Goal: Transaction & Acquisition: Download file/media

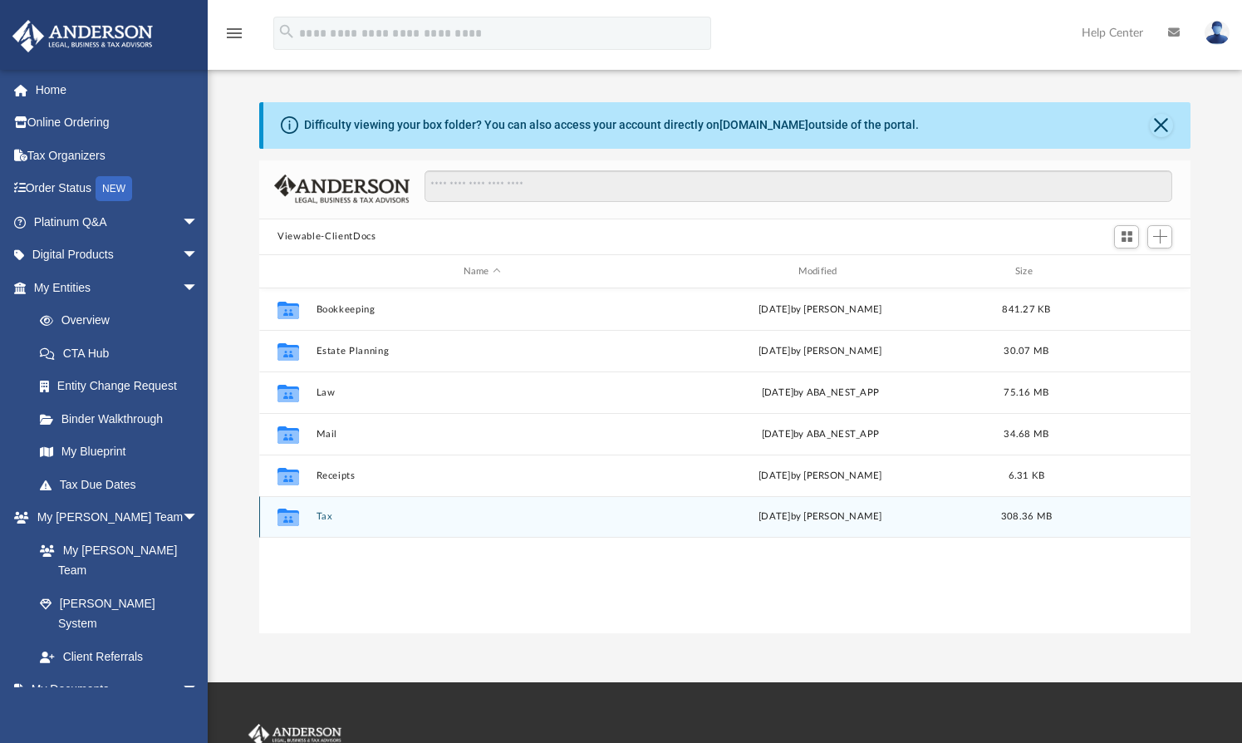
scroll to position [362, 915]
click at [326, 519] on button "Tax" at bounding box center [482, 517] width 331 height 11
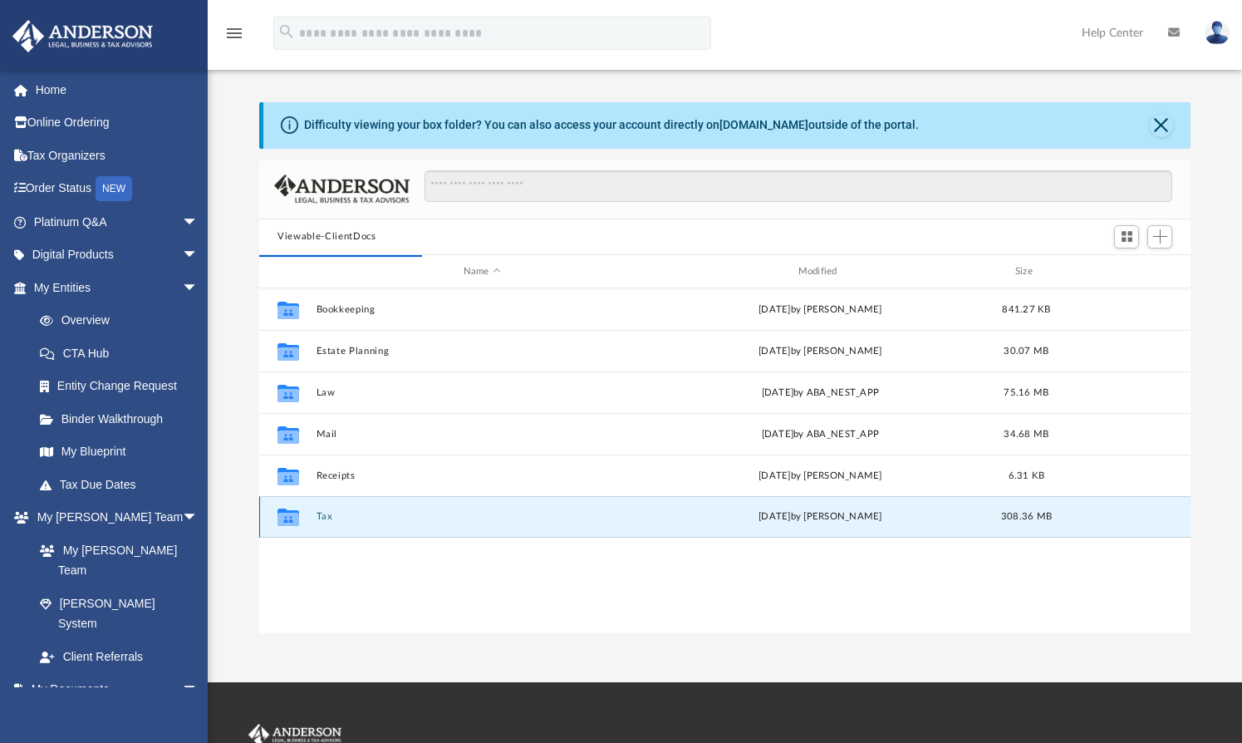
click at [317, 512] on button "Tax" at bounding box center [482, 517] width 331 height 11
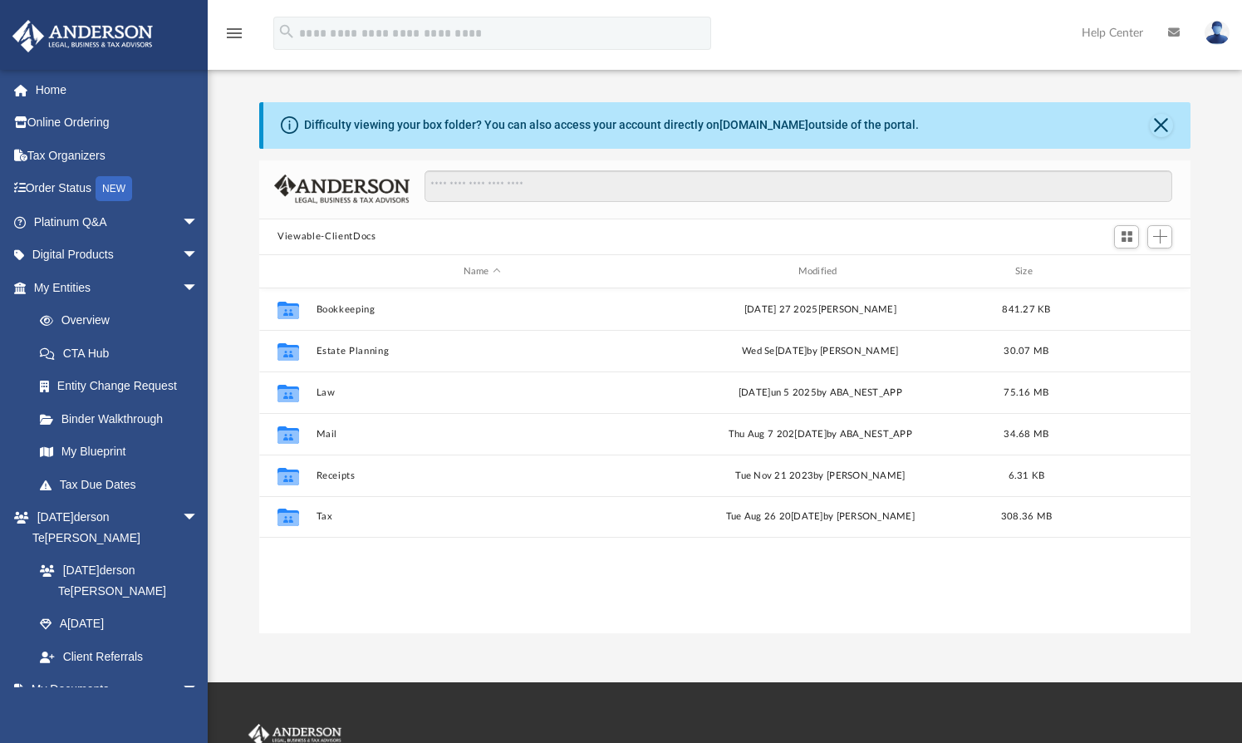
scroll to position [362, 915]
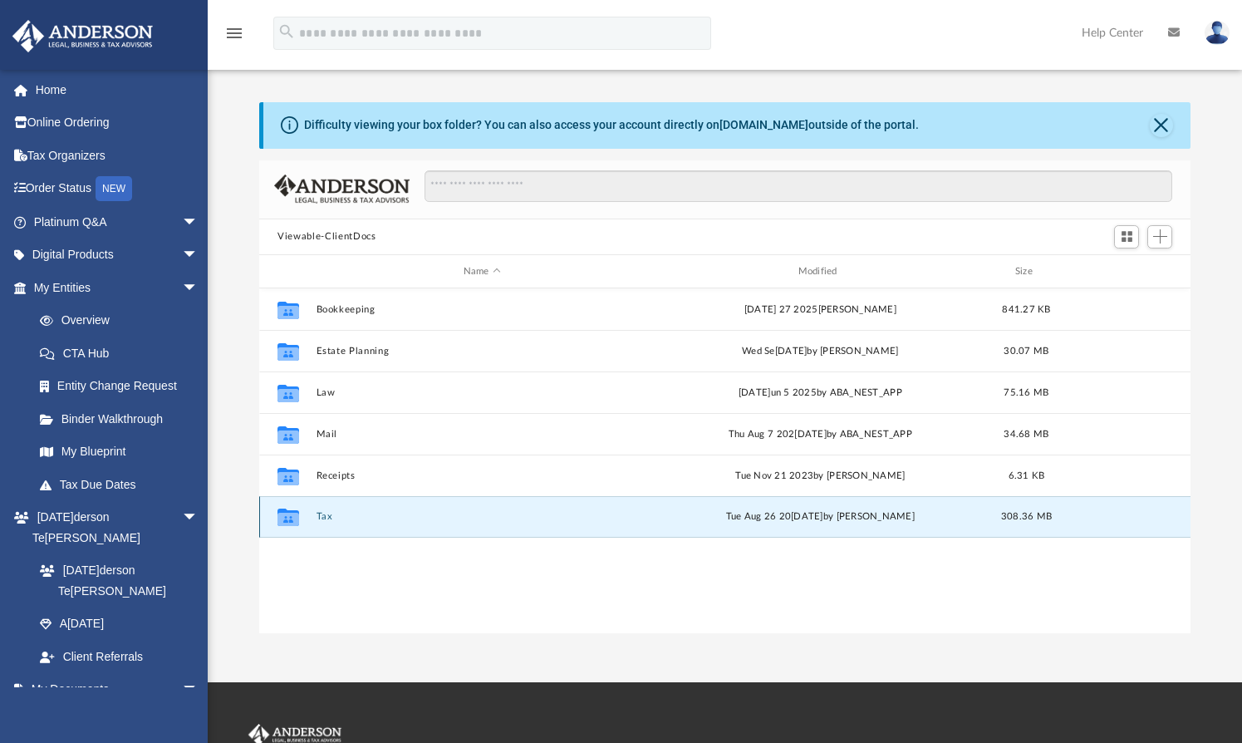
click at [323, 513] on button "Tax" at bounding box center [482, 517] width 331 height 11
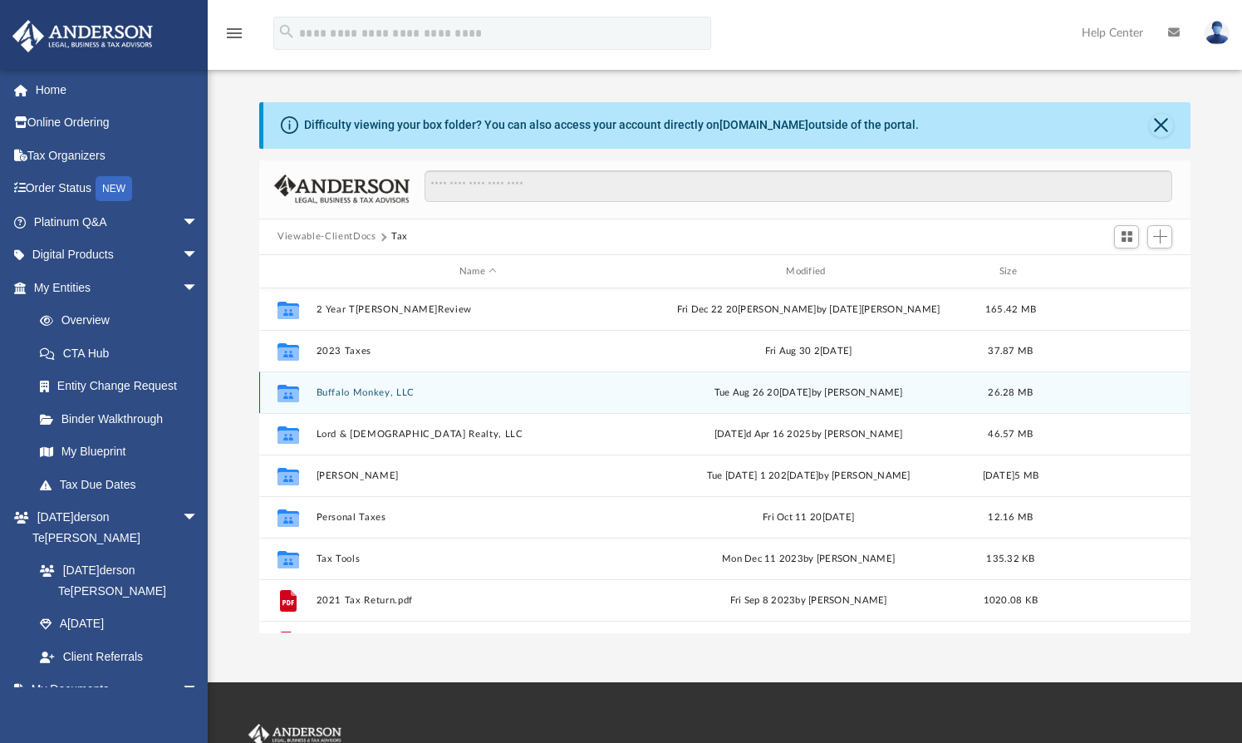
click at [390, 390] on button "Buffalo Monkey, LLC" at bounding box center [478, 392] width 323 height 11
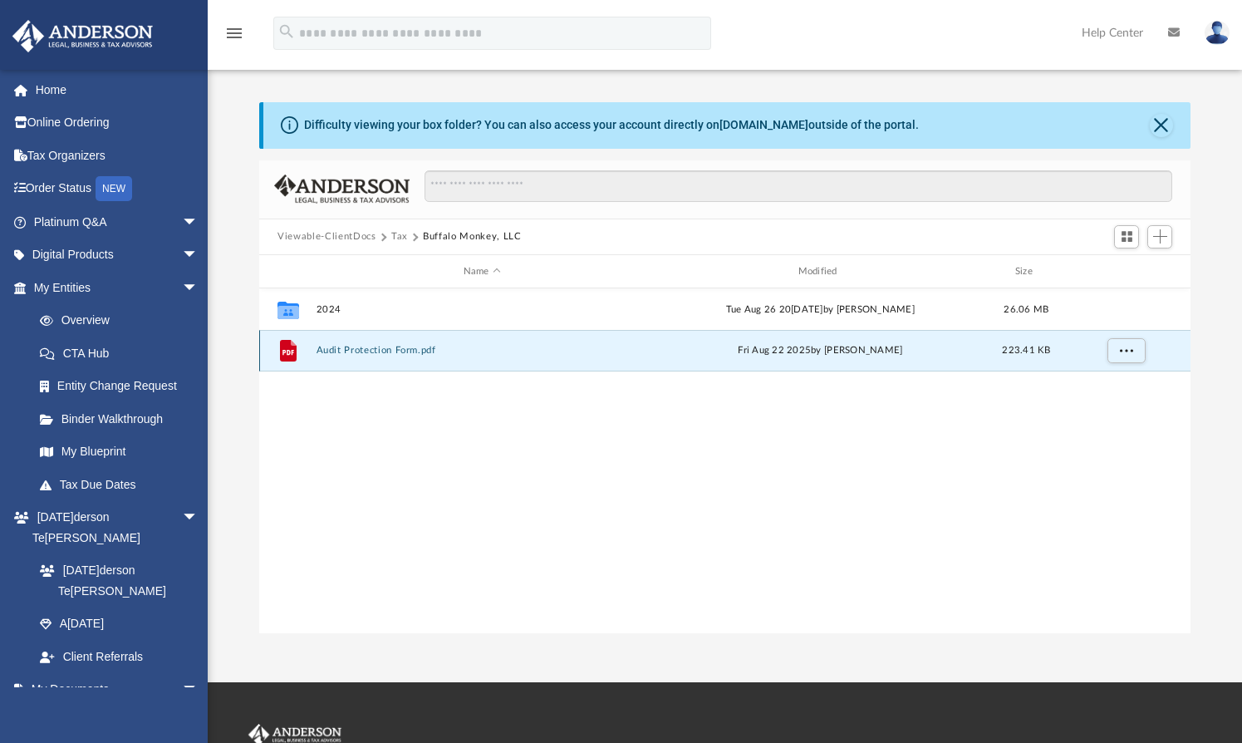
click at [333, 350] on button "Audit Protection Form.pdf" at bounding box center [482, 351] width 331 height 11
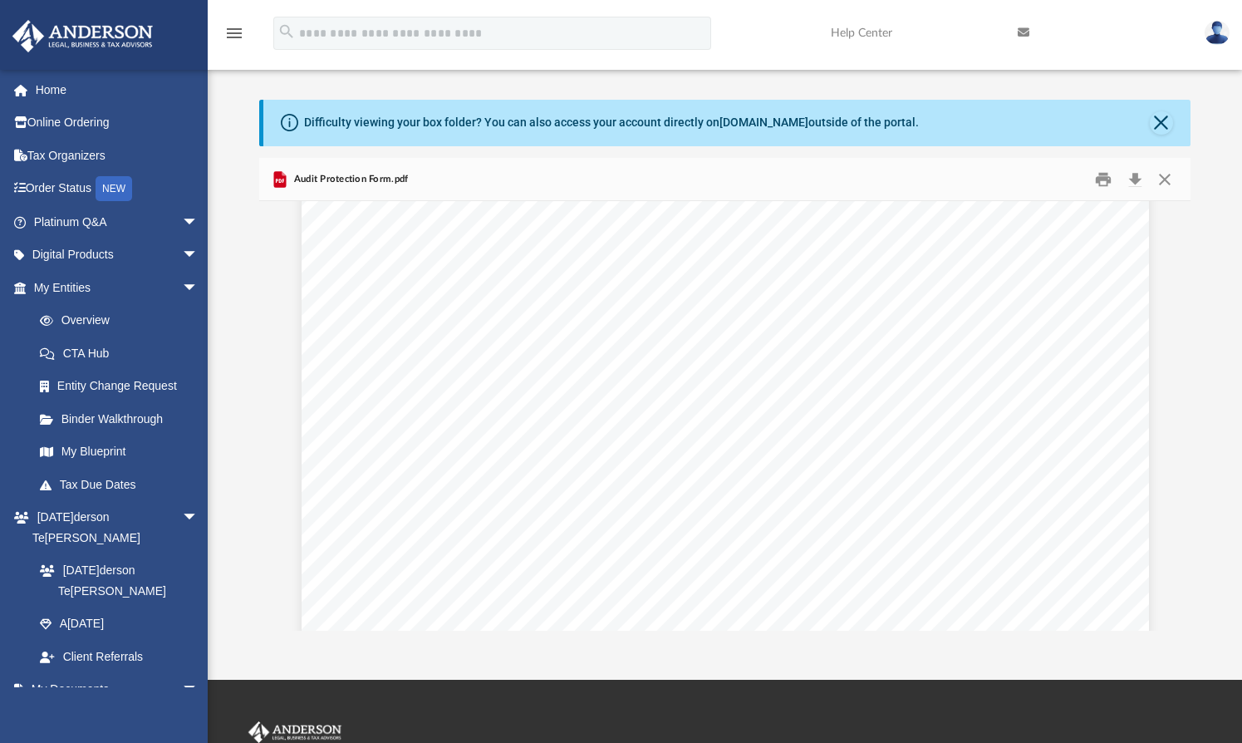
scroll to position [0, 0]
click at [1134, 176] on button "Download" at bounding box center [1135, 179] width 30 height 26
click at [1162, 176] on button "Close" at bounding box center [1164, 179] width 30 height 26
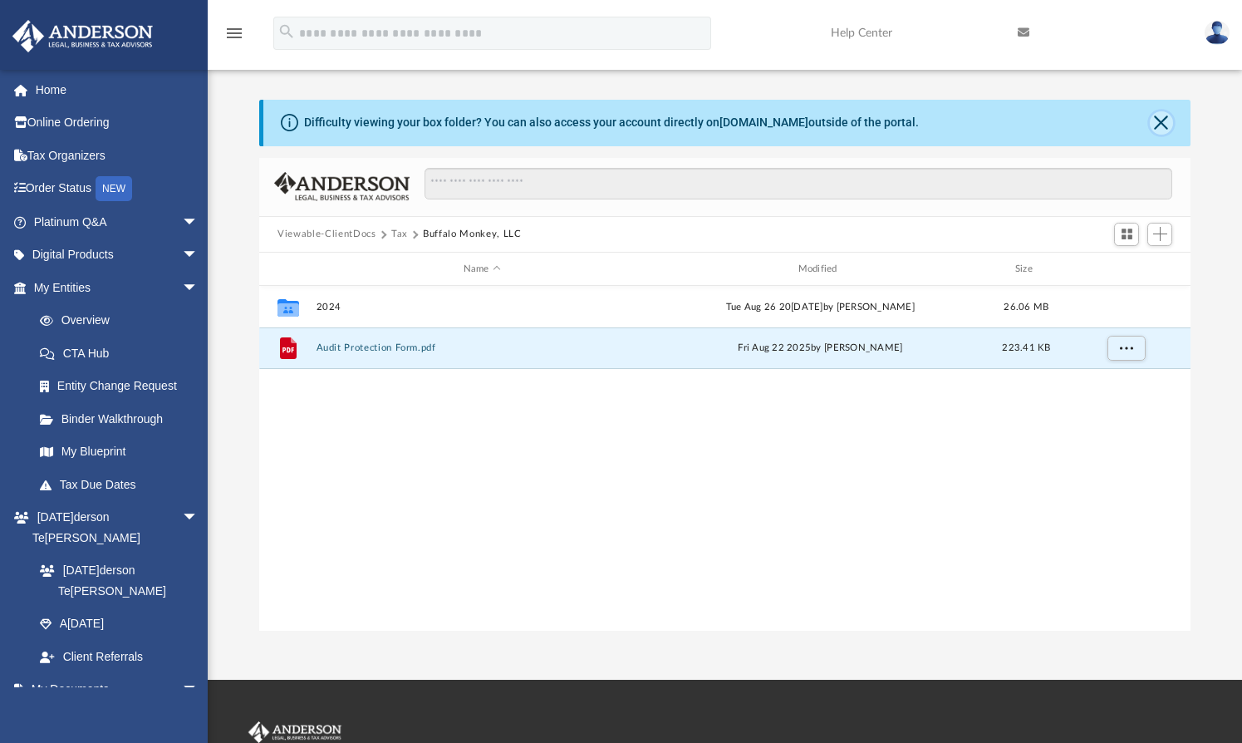
click at [1160, 126] on button "Close" at bounding box center [1161, 122] width 23 height 23
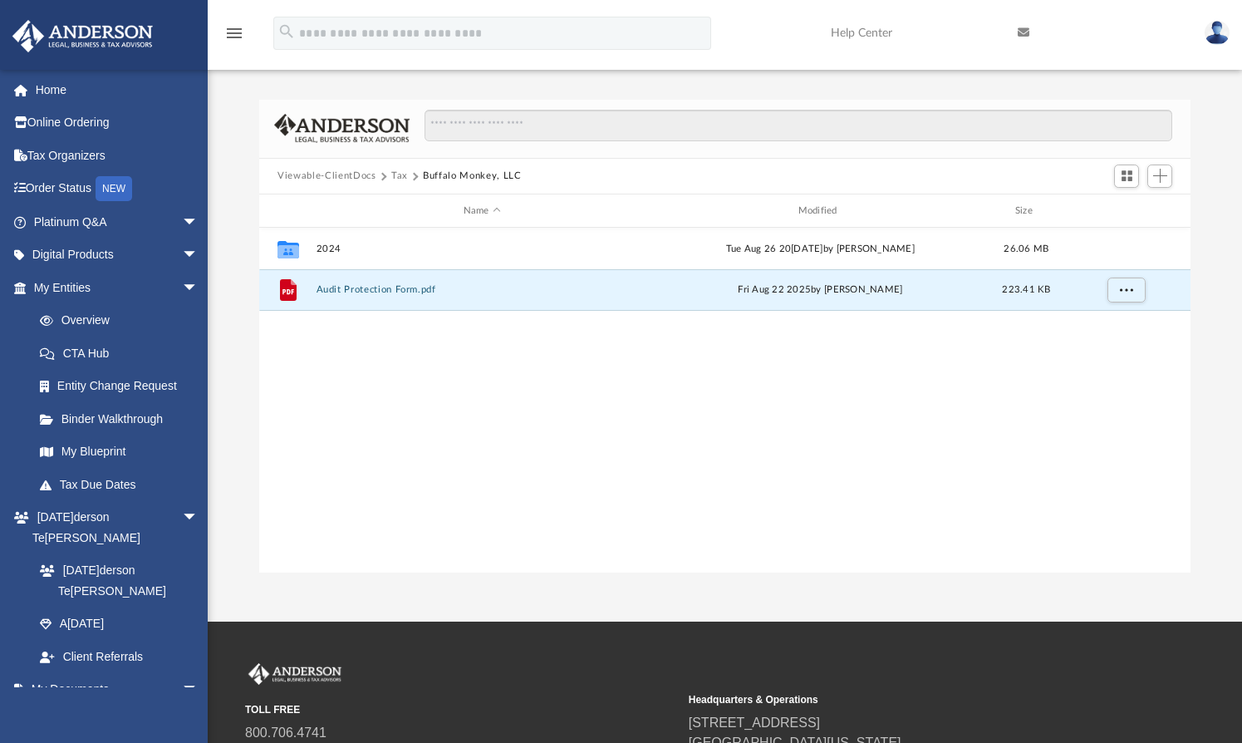
click at [395, 178] on button "Tax" at bounding box center [399, 176] width 17 height 15
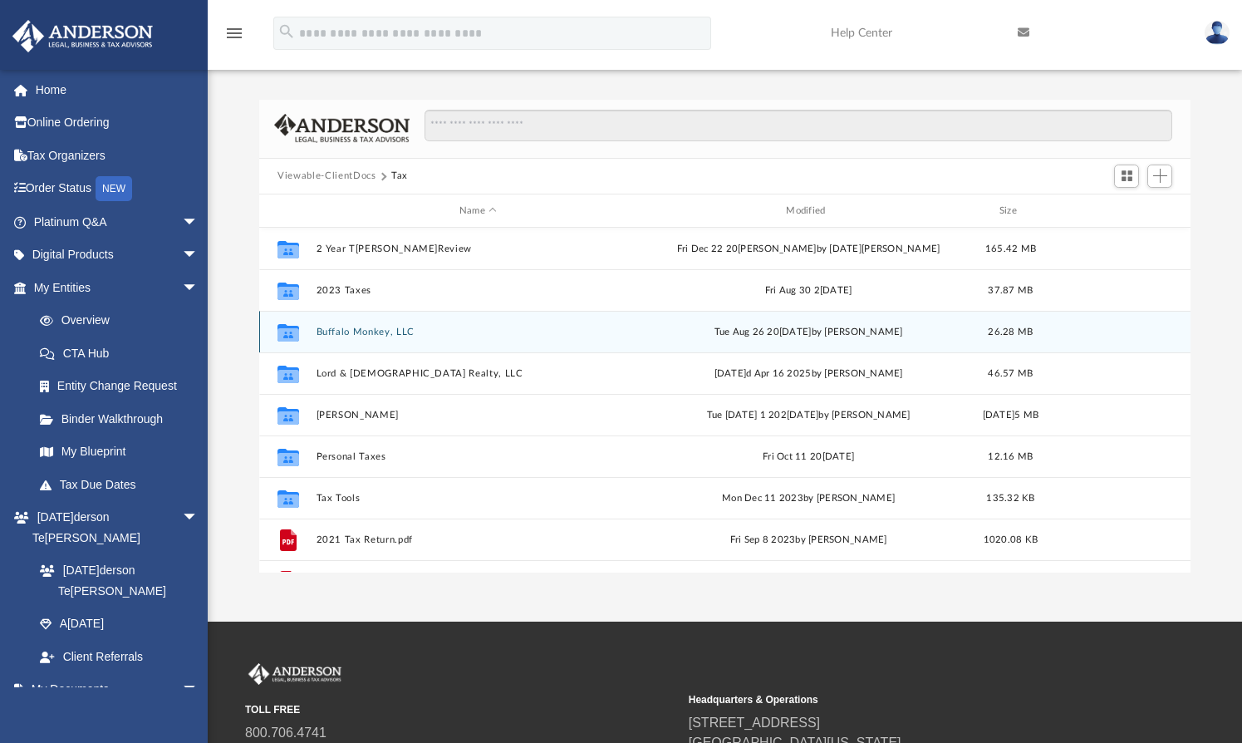
click at [356, 332] on button "Buffalo Monkey, LLC" at bounding box center [478, 331] width 323 height 11
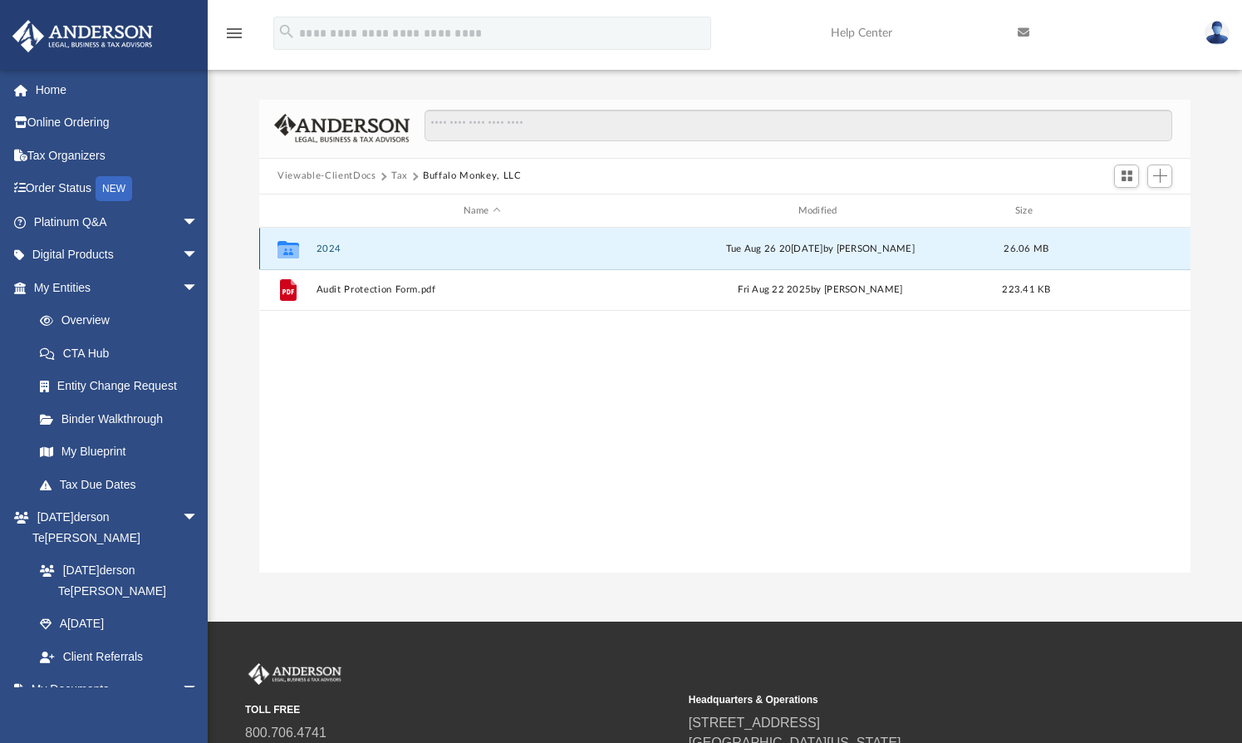
click at [326, 243] on button "2024" at bounding box center [482, 248] width 331 height 11
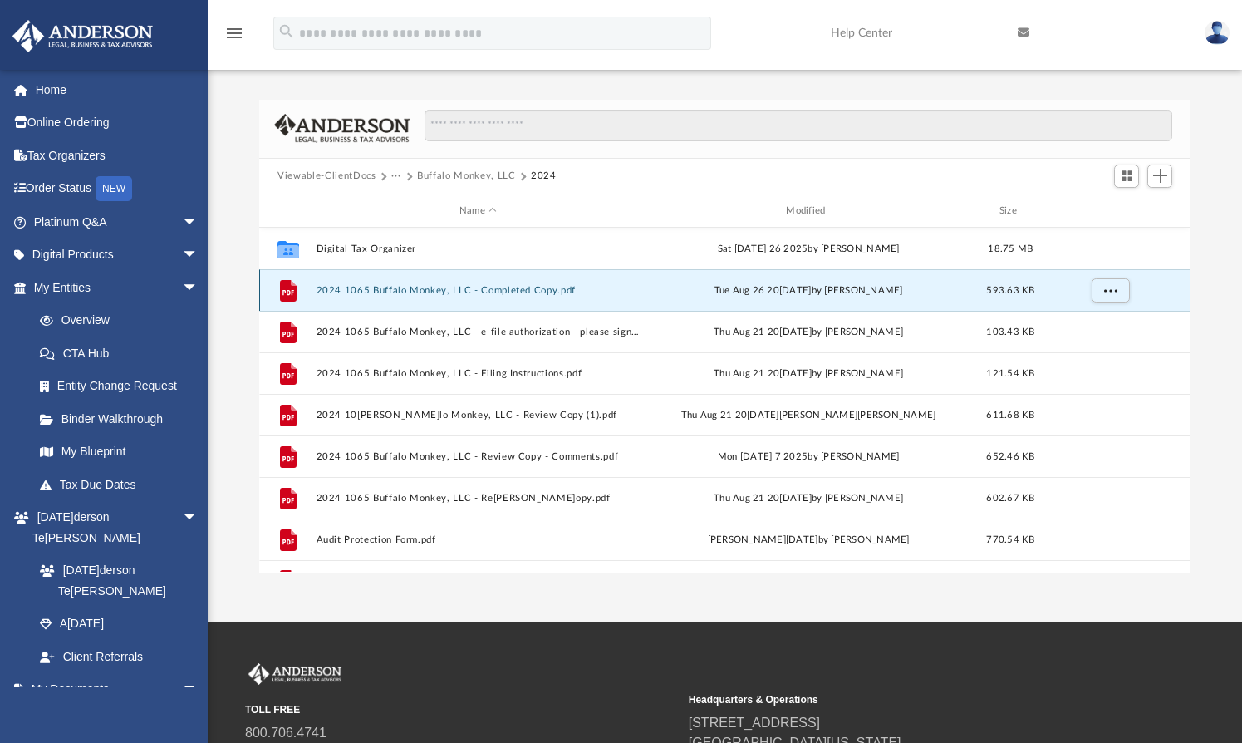
click at [380, 290] on button "2024 1065 Buffalo Monkey, LLC - Completed Copy.pdf" at bounding box center [478, 290] width 323 height 11
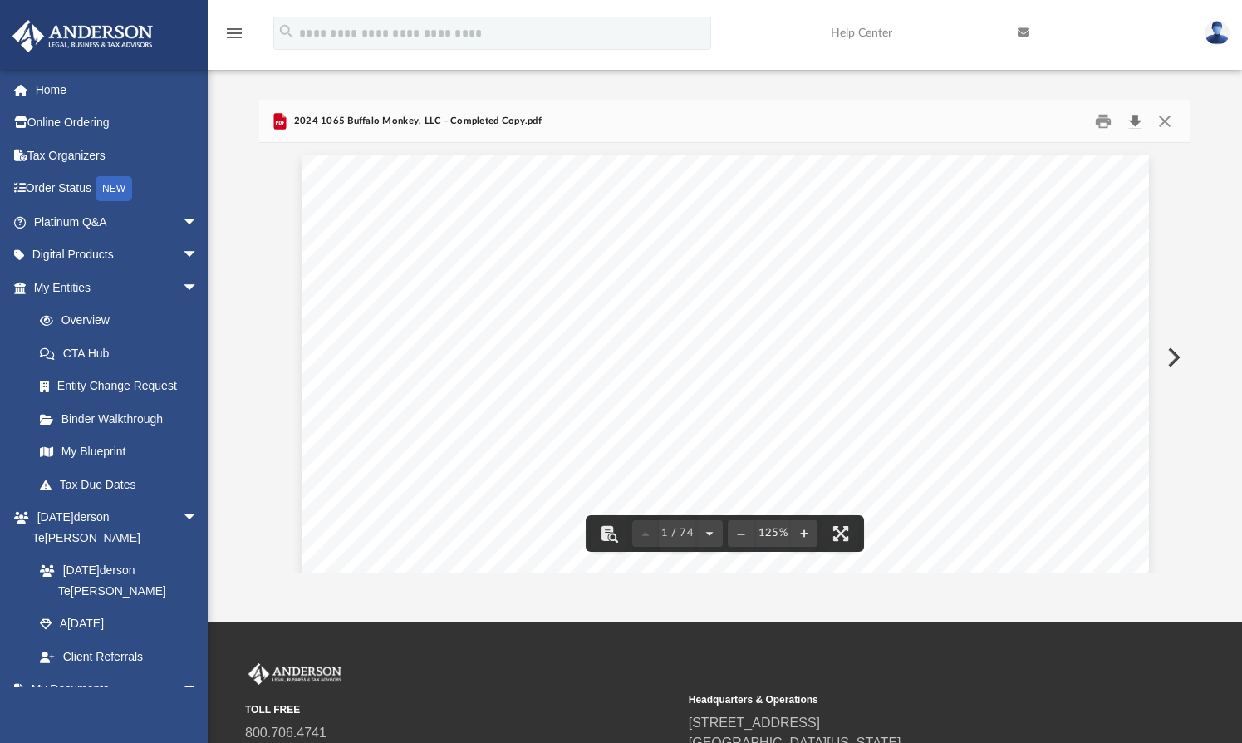
click at [1136, 116] on button "Download" at bounding box center [1135, 121] width 30 height 26
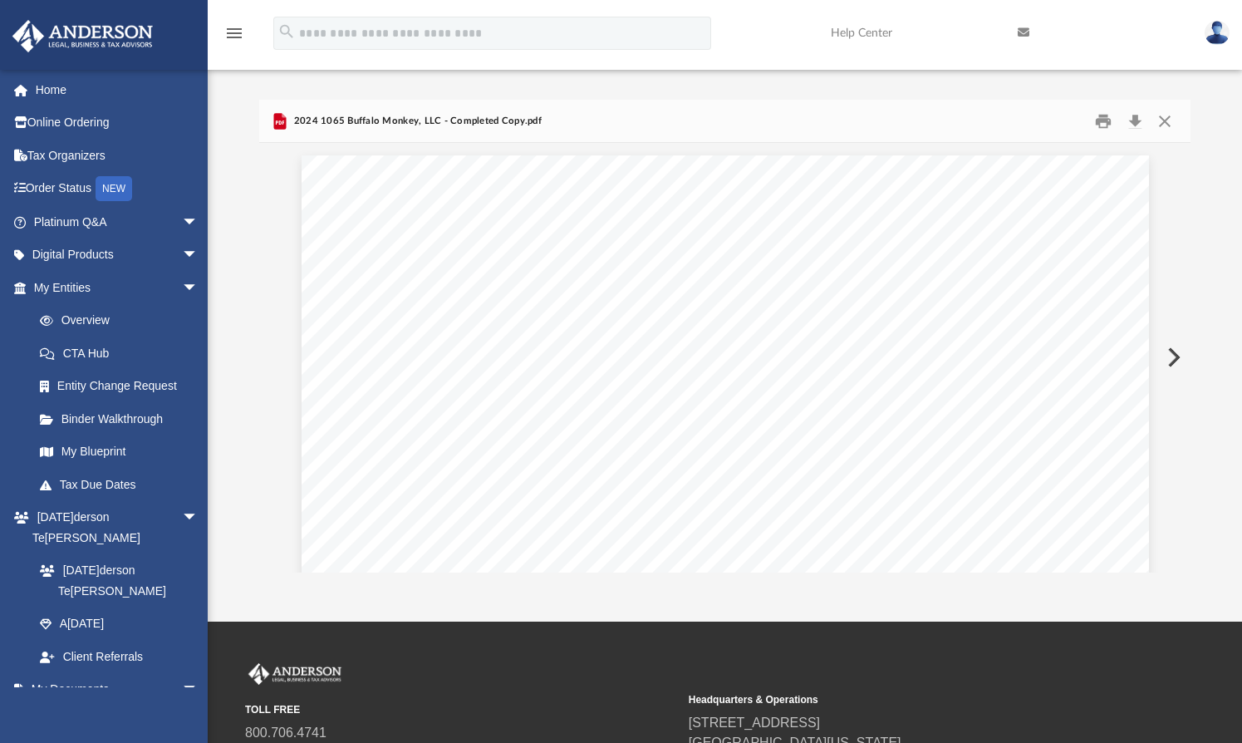
click at [243, 277] on div "Difficulty viewing your box folder? You can also access your account directly o…" at bounding box center [725, 336] width 1034 height 473
